Goal: Transaction & Acquisition: Purchase product/service

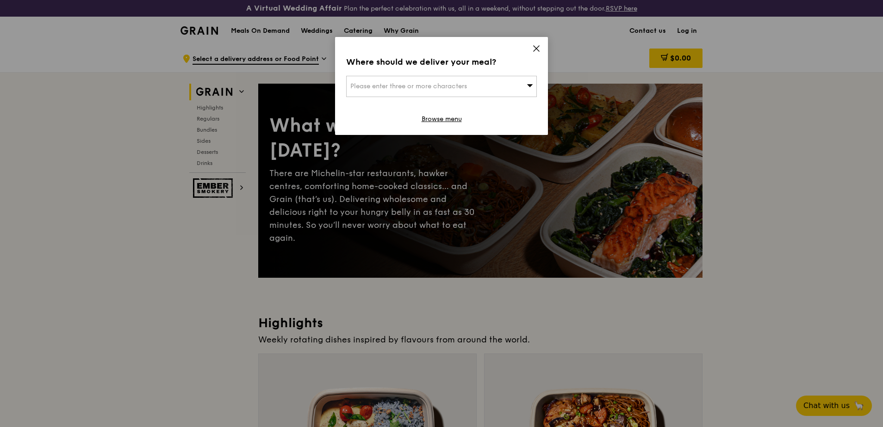
click at [518, 85] on div "Please enter three or more characters" at bounding box center [441, 86] width 191 height 21
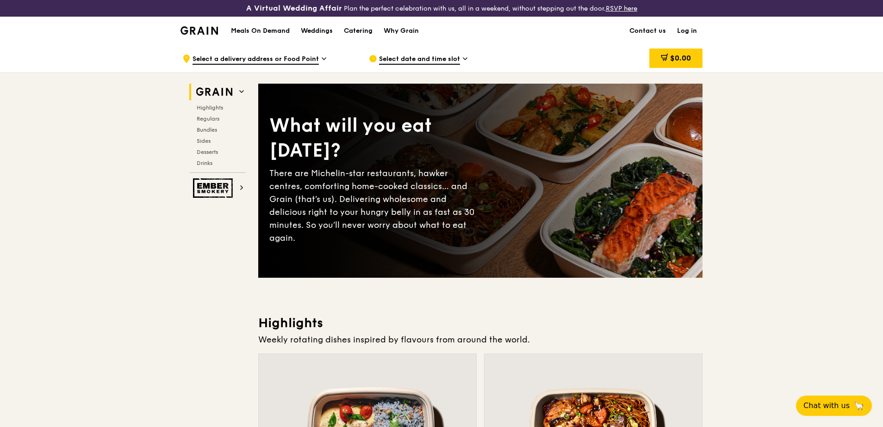
click at [447, 62] on span "Select date and time slot" at bounding box center [419, 60] width 81 height 10
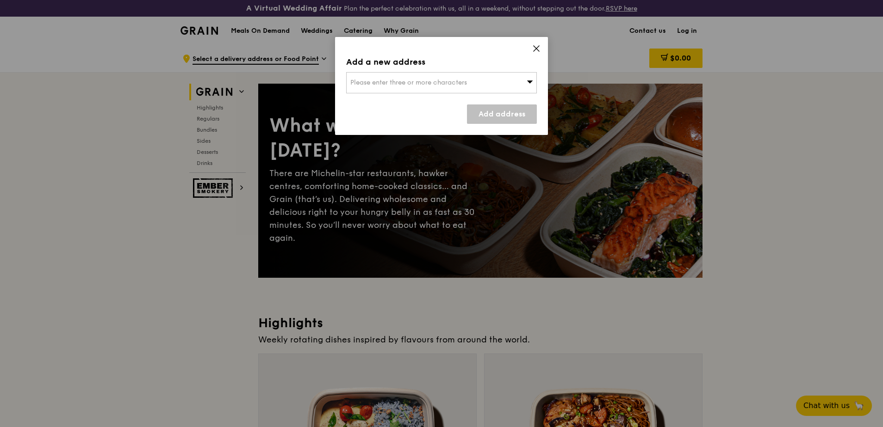
click at [447, 62] on div "Add a new address" at bounding box center [441, 62] width 191 height 13
click at [530, 47] on div "Add a new address Please enter three or more characters Add address" at bounding box center [441, 86] width 213 height 98
click at [535, 48] on icon at bounding box center [536, 49] width 6 height 6
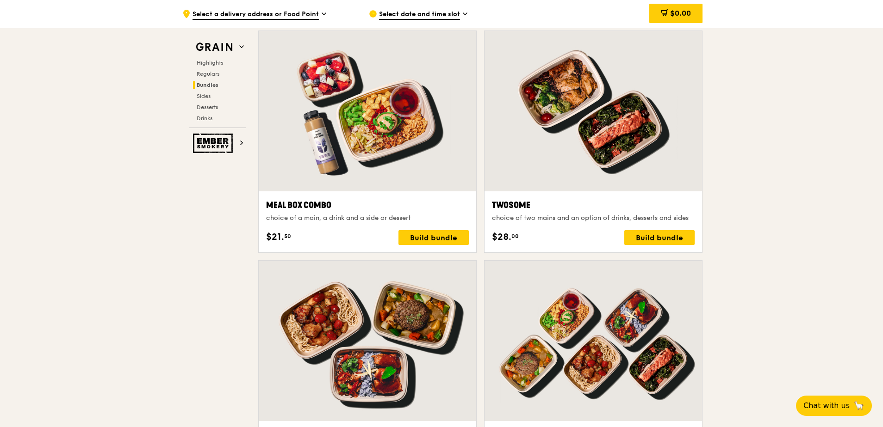
scroll to position [1388, 0]
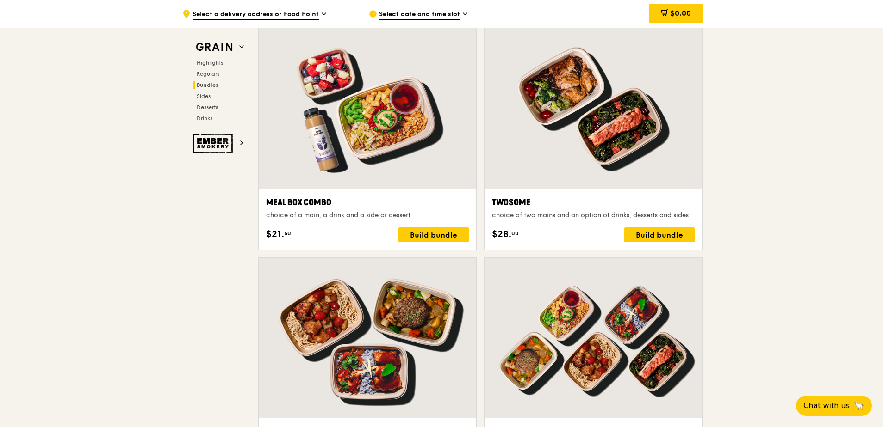
click at [284, 18] on span "Select a delivery address or Food Point" at bounding box center [255, 15] width 126 height 10
click at [207, 86] on span "Bundles" at bounding box center [208, 85] width 22 height 6
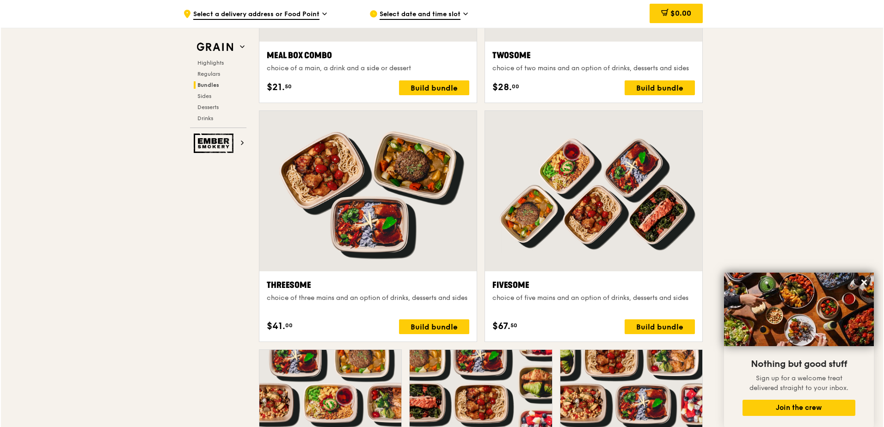
scroll to position [1432, 0]
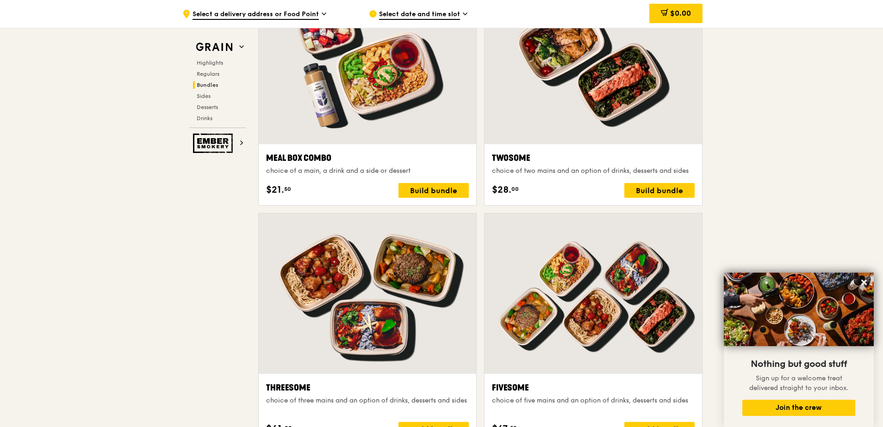
click at [544, 133] on div at bounding box center [592, 64] width 217 height 161
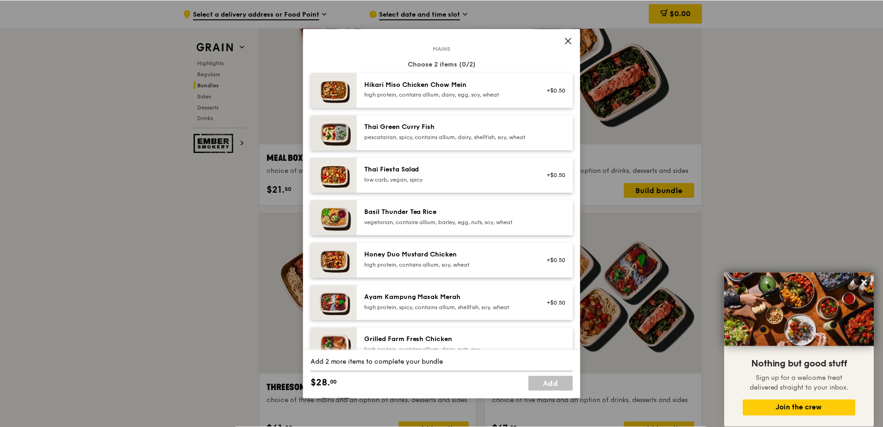
scroll to position [185, 0]
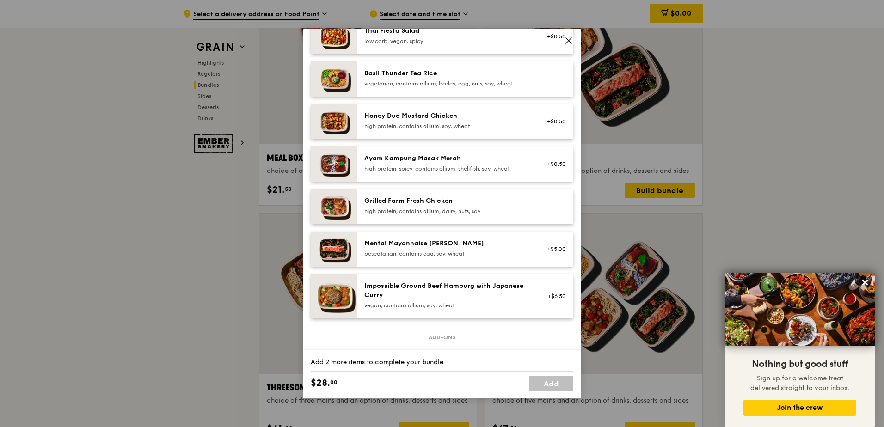
click at [502, 224] on div "Grilled Farm Fresh Chicken high protein, contains allium, dairy, nuts, soy" at bounding box center [465, 206] width 216 height 35
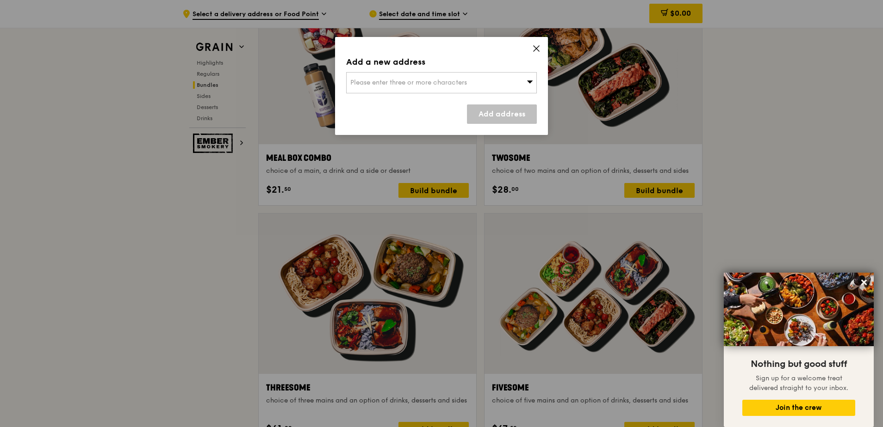
click at [501, 81] on div "Please enter three or more characters" at bounding box center [441, 82] width 191 height 21
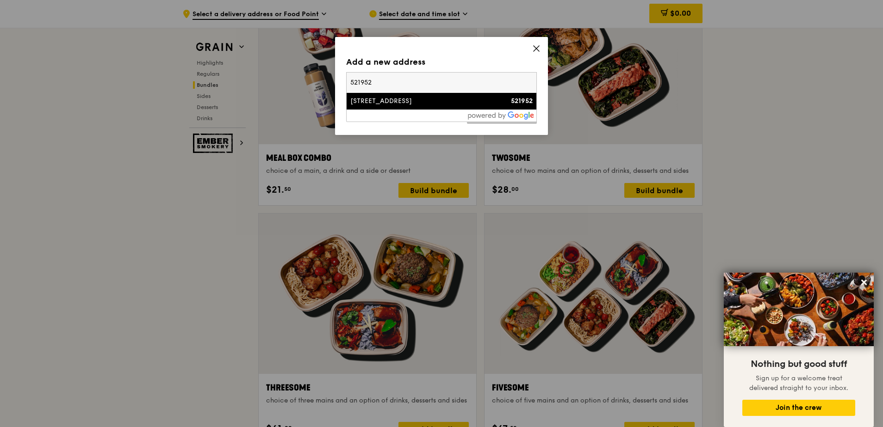
type input "521952"
click at [415, 99] on div "952A Tampines Street 96, Tampines Green Gem" at bounding box center [418, 101] width 137 height 9
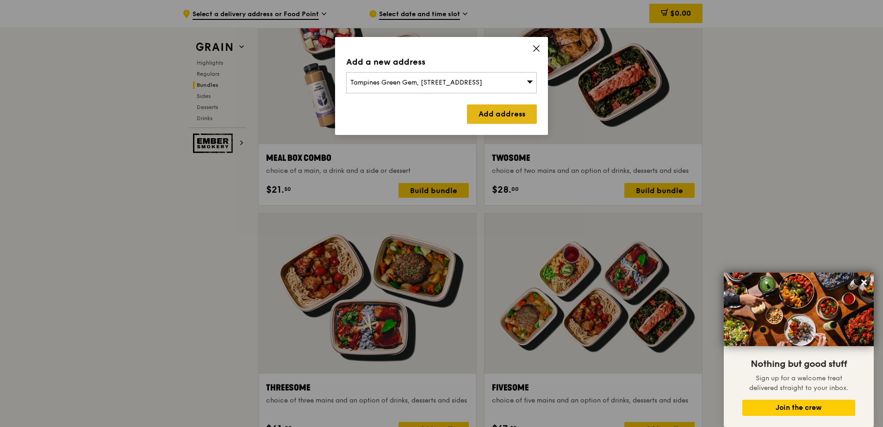
click at [493, 122] on link "Add address" at bounding box center [502, 114] width 70 height 19
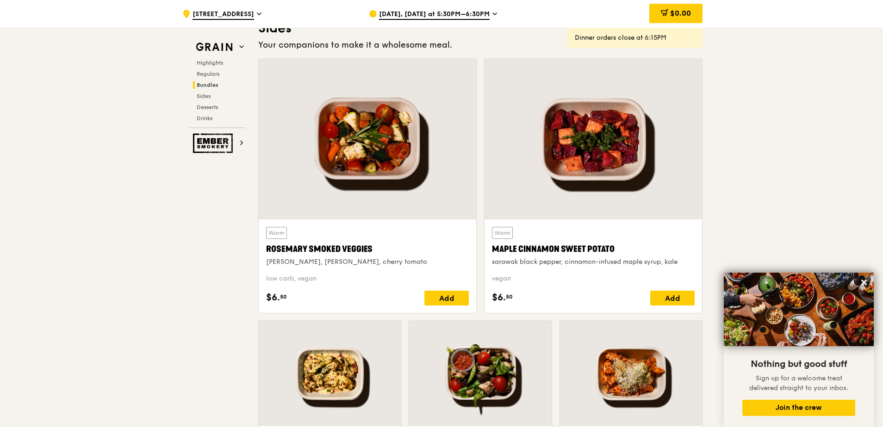
scroll to position [1941, 0]
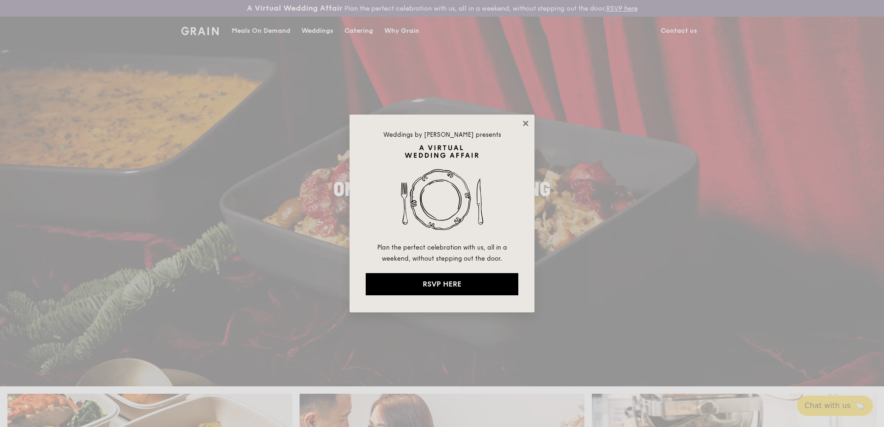
click at [524, 123] on icon at bounding box center [526, 123] width 8 height 8
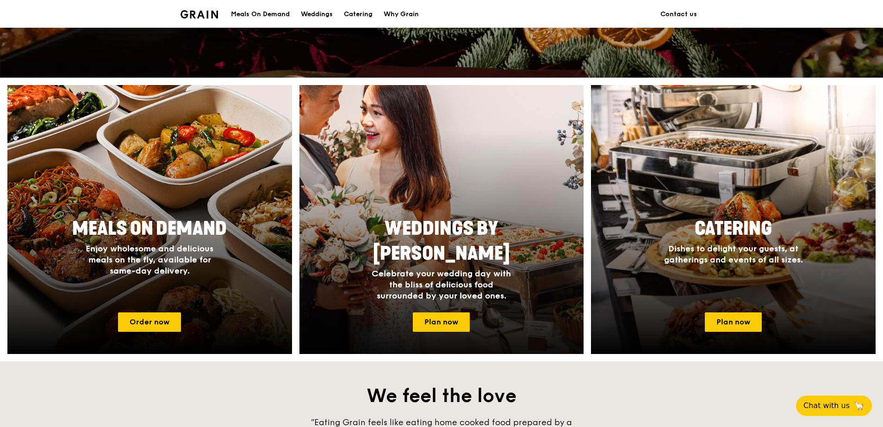
scroll to position [370, 0]
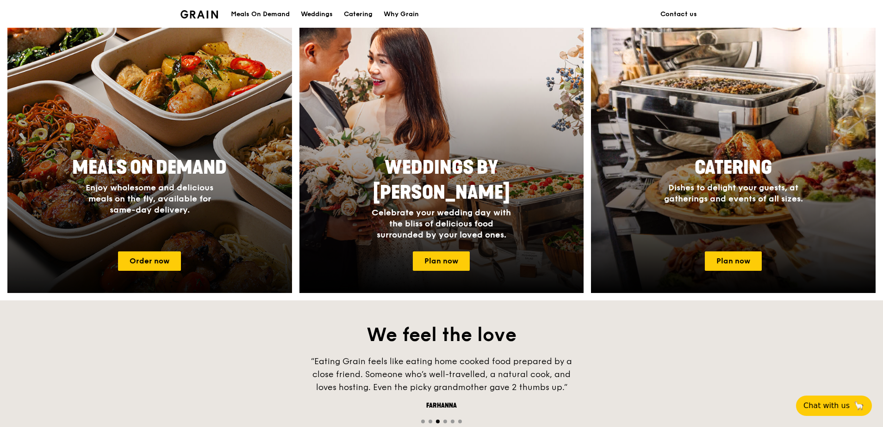
click at [195, 152] on div "Meals On Demand Enjoy wholesome and delicious meals on the fly, available for s…" at bounding box center [149, 186] width 185 height 68
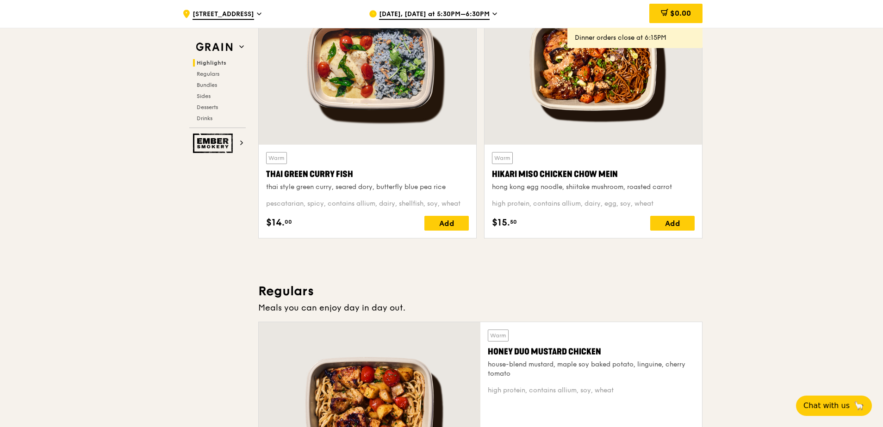
scroll to position [370, 0]
